Goal: Book appointment/travel/reservation

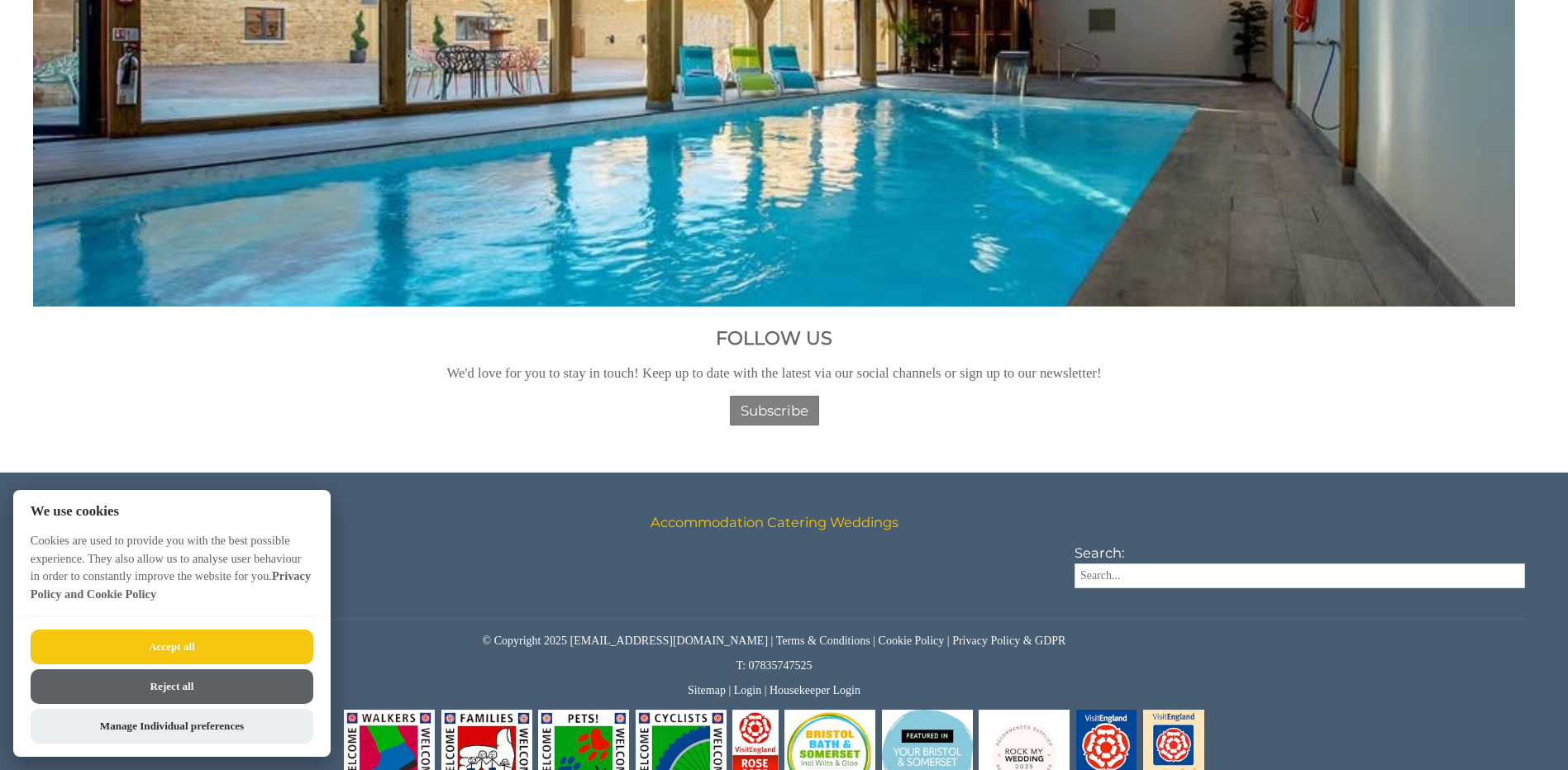
scroll to position [2742, 0]
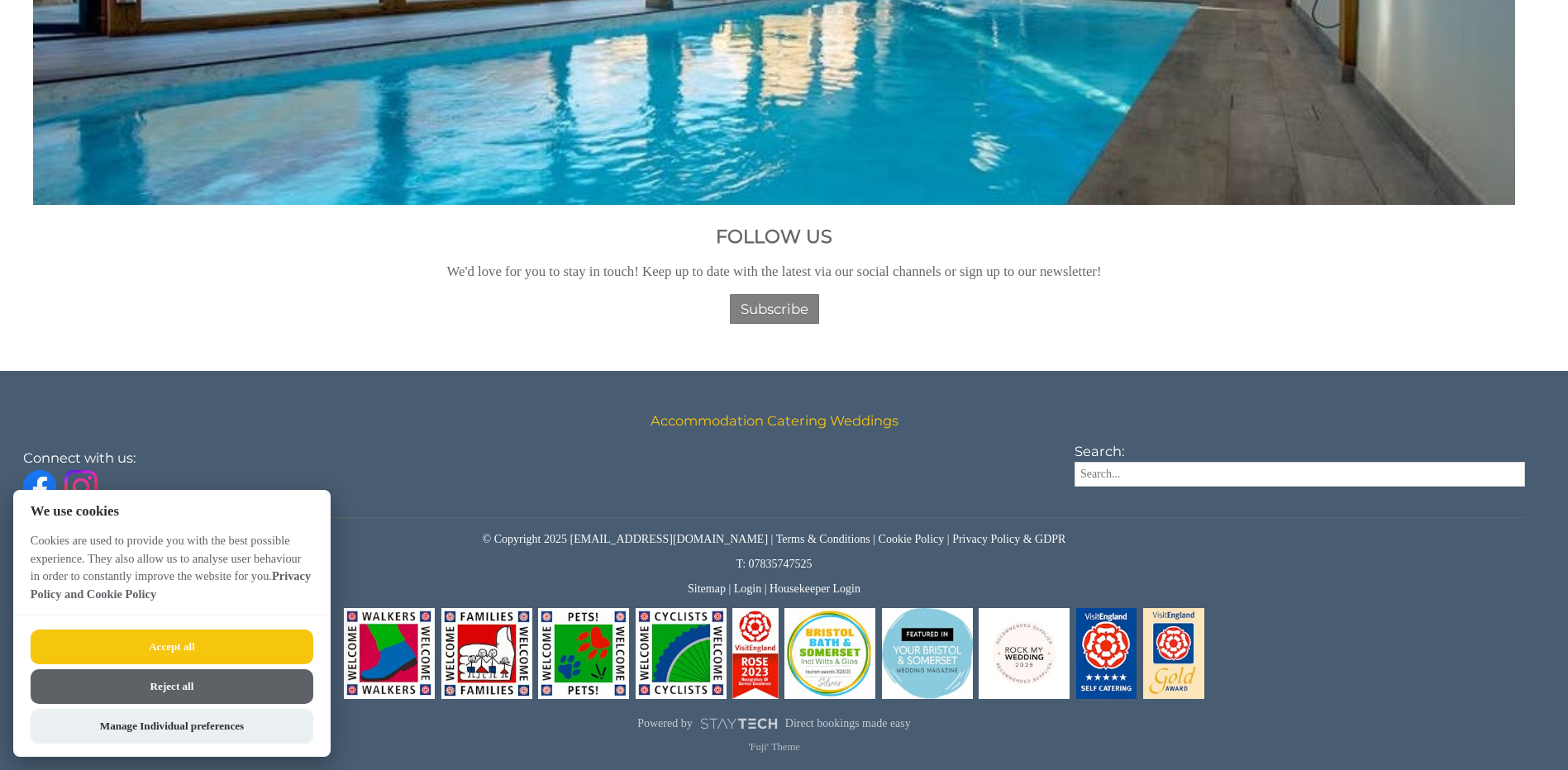
click at [230, 650] on button "Accept all" at bounding box center [172, 647] width 282 height 34
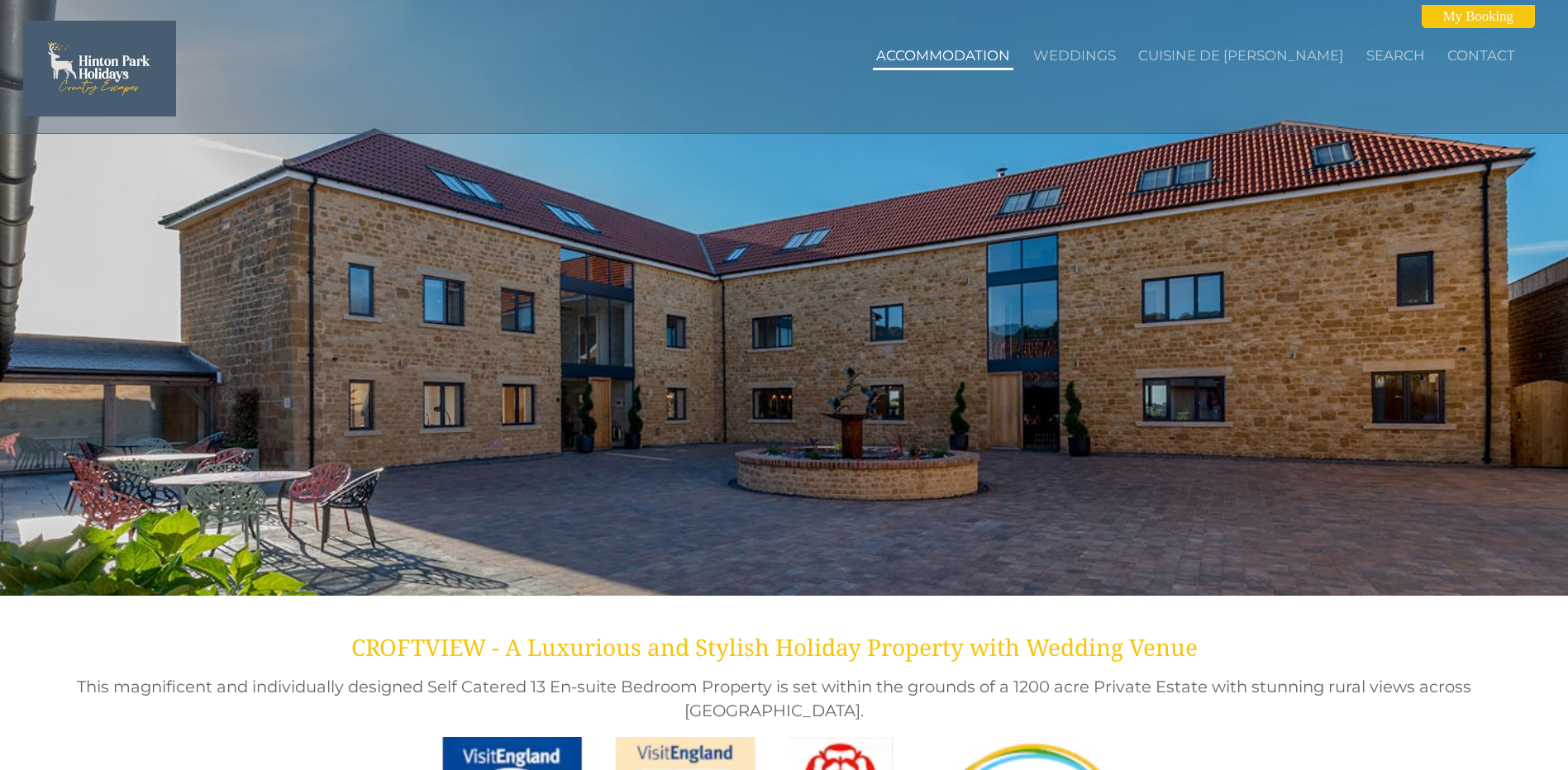
click at [1001, 44] on li "Accommodation" at bounding box center [944, 57] width 141 height 27
click at [991, 61] on link "Accommodation" at bounding box center [944, 55] width 134 height 17
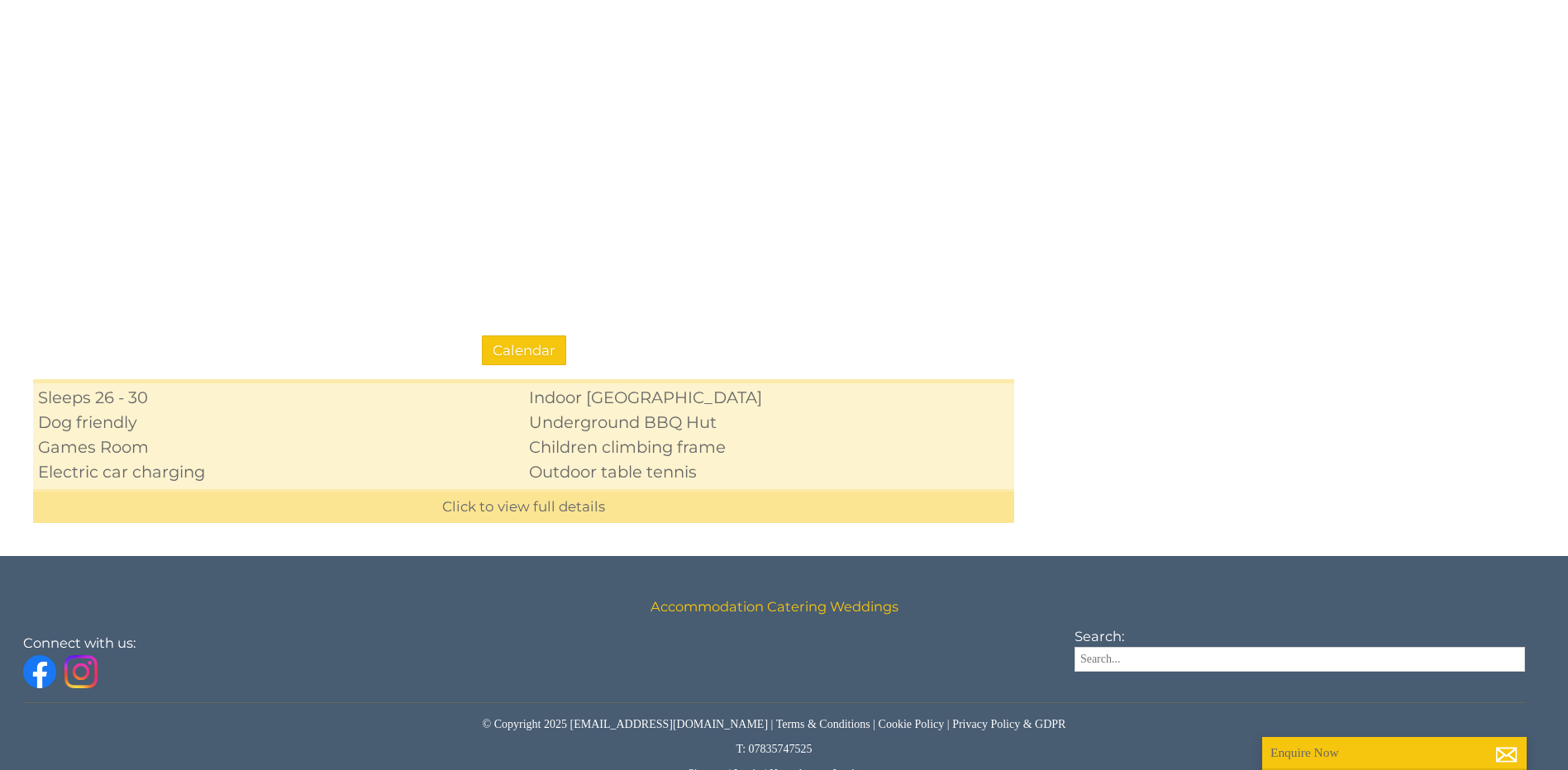
scroll to position [1379, 0]
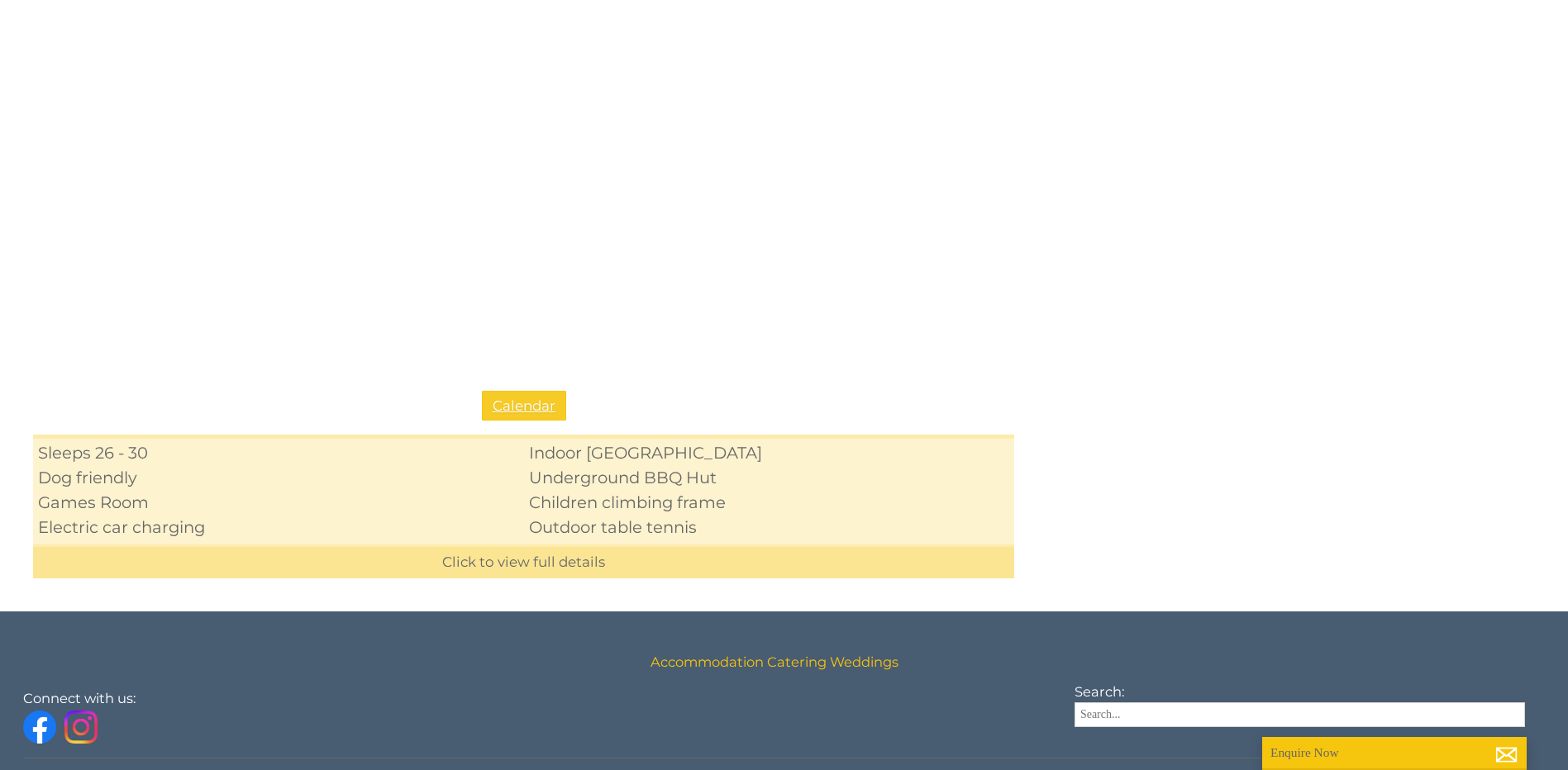
click at [520, 393] on link "Calendar" at bounding box center [524, 406] width 85 height 30
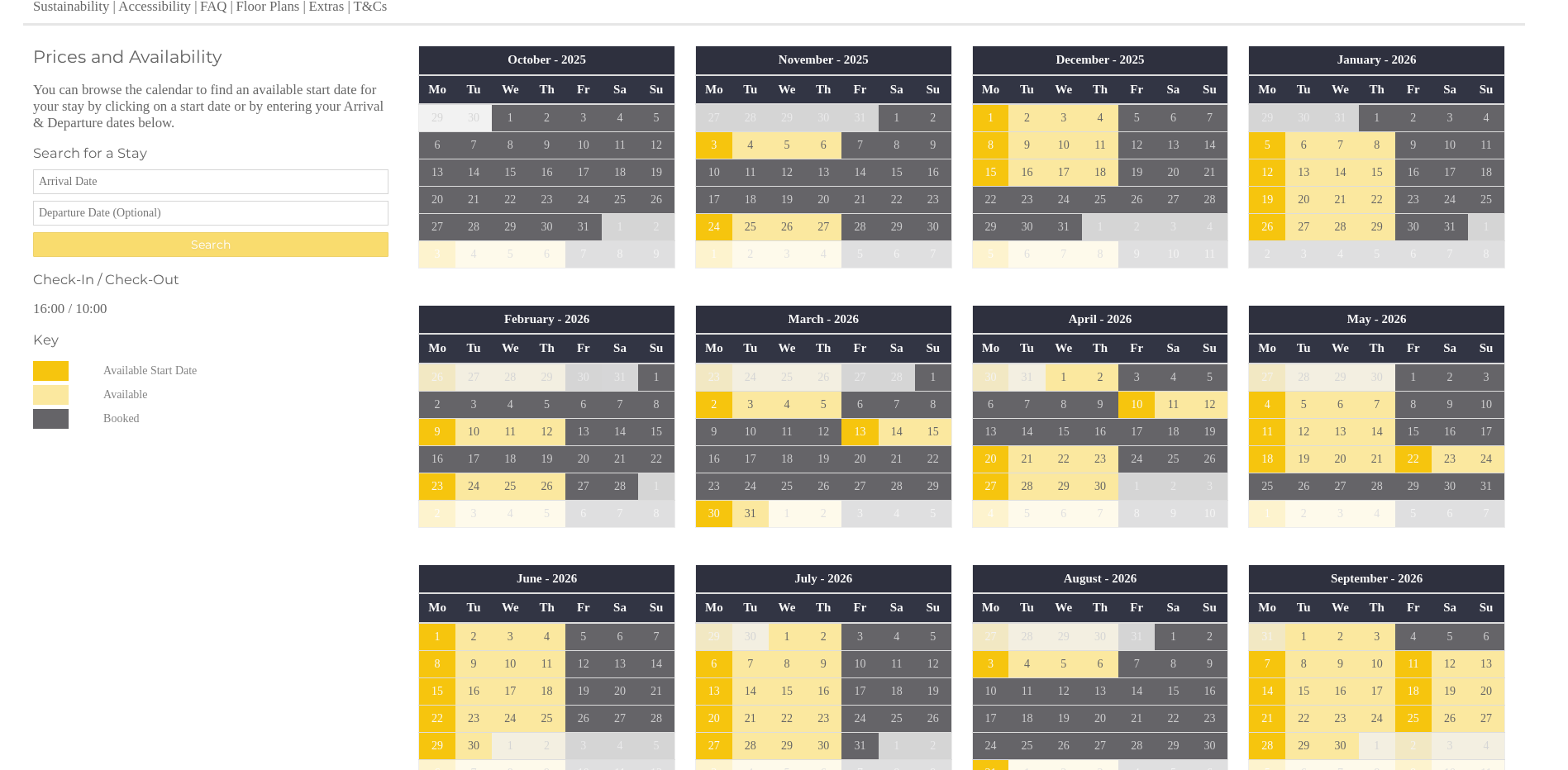
scroll to position [909, 0]
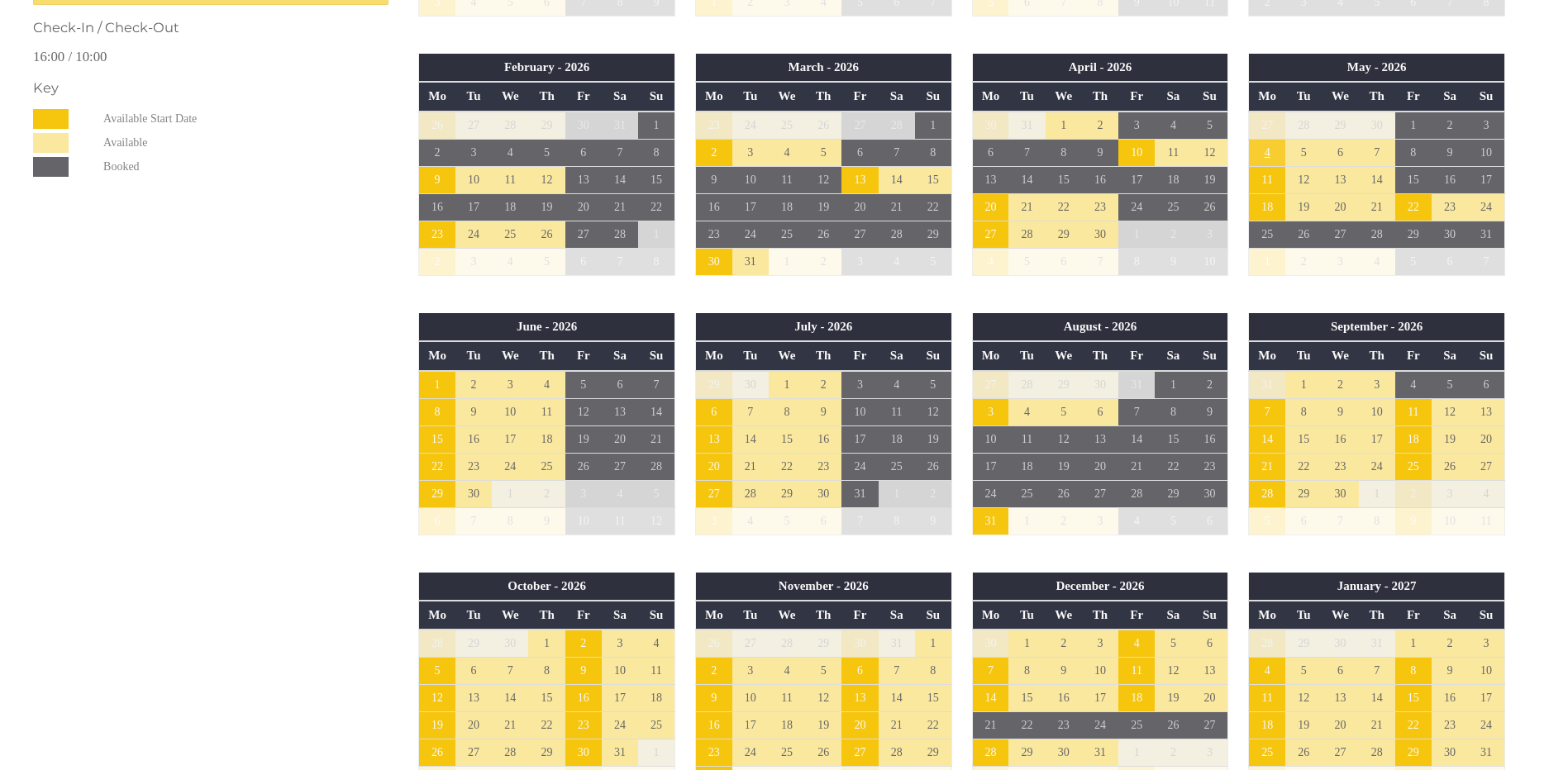
click at [1271, 151] on td "4" at bounding box center [1267, 152] width 36 height 28
